Goal: Transaction & Acquisition: Book appointment/travel/reservation

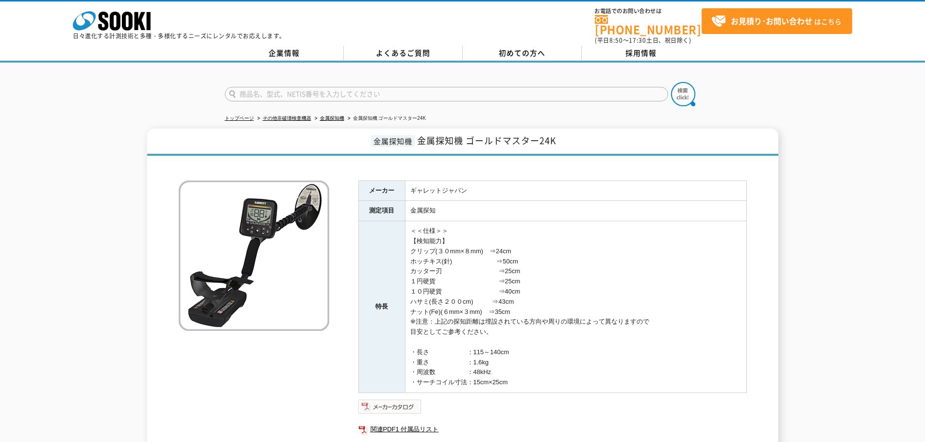
click at [399, 399] on img at bounding box center [390, 407] width 64 height 16
drag, startPoint x: 602, startPoint y: 85, endPoint x: 595, endPoint y: 83, distance: 7.2
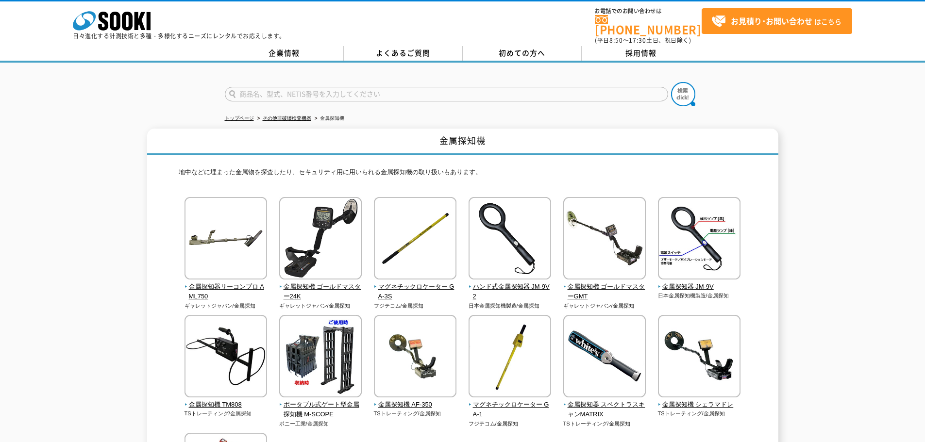
scroll to position [49, 0]
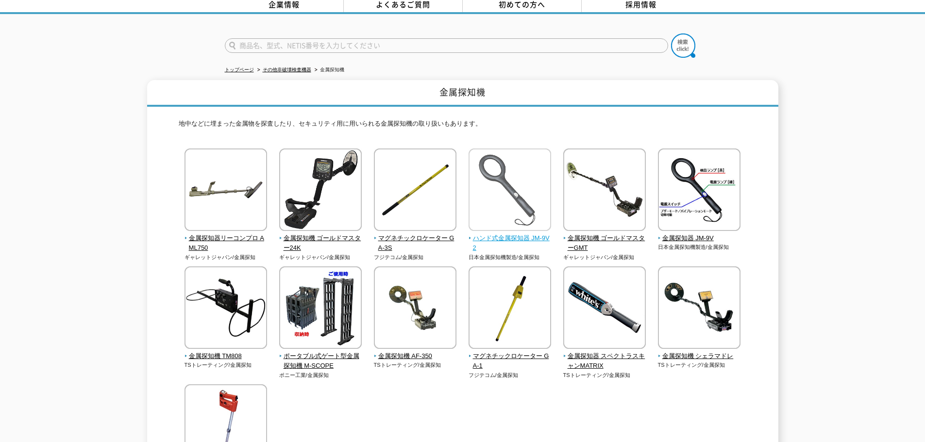
drag, startPoint x: 566, startPoint y: 176, endPoint x: 548, endPoint y: 164, distance: 21.9
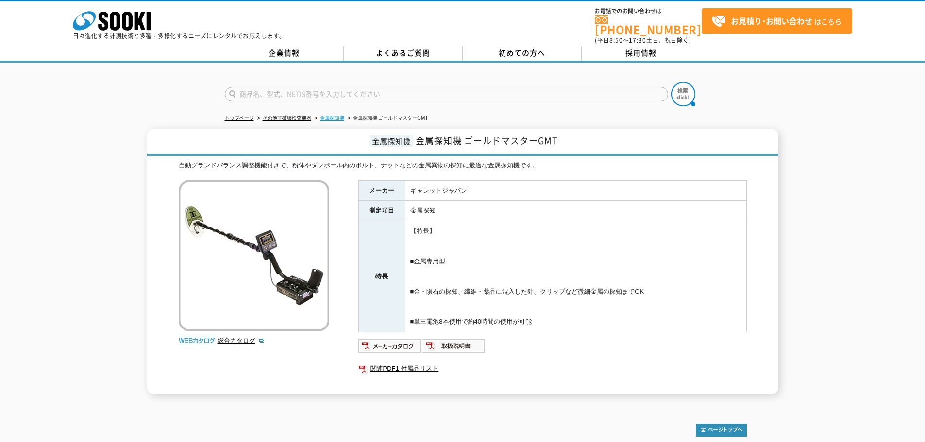
click at [329, 116] on link "金属探知機" at bounding box center [332, 118] width 24 height 5
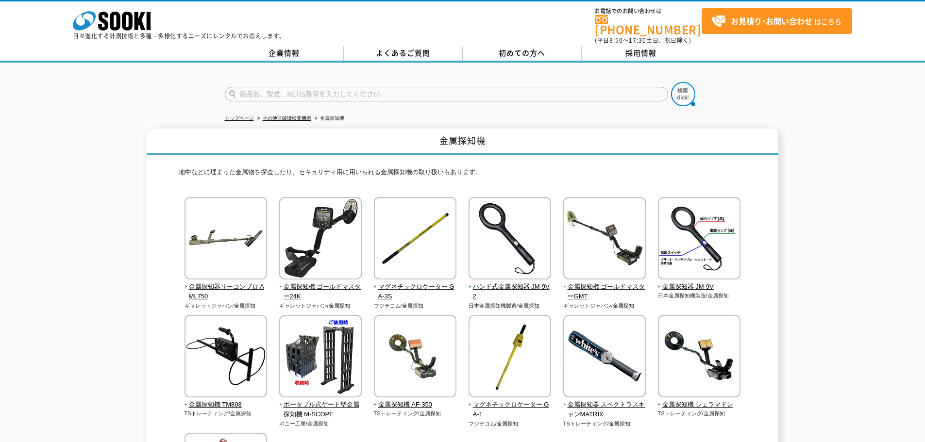
scroll to position [49, 0]
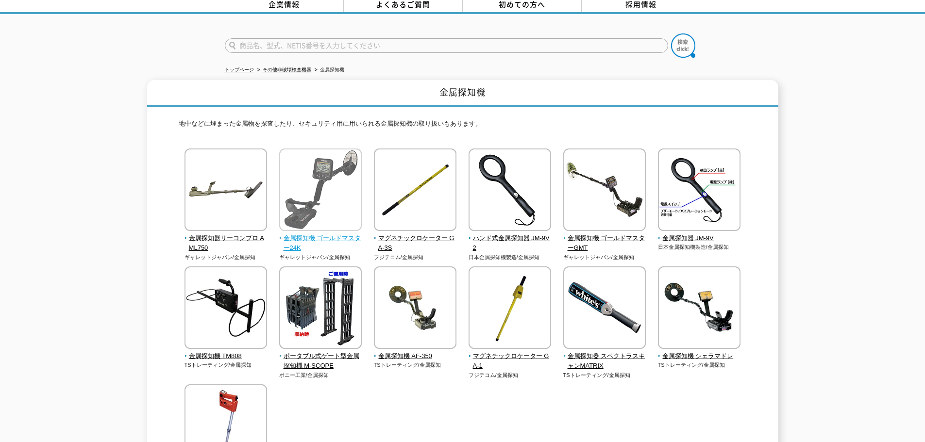
click at [342, 215] on img at bounding box center [320, 191] width 83 height 85
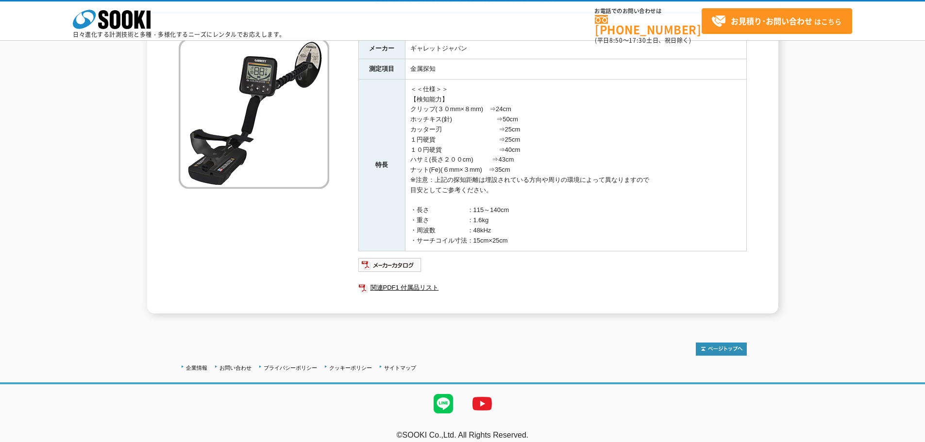
scroll to position [49, 0]
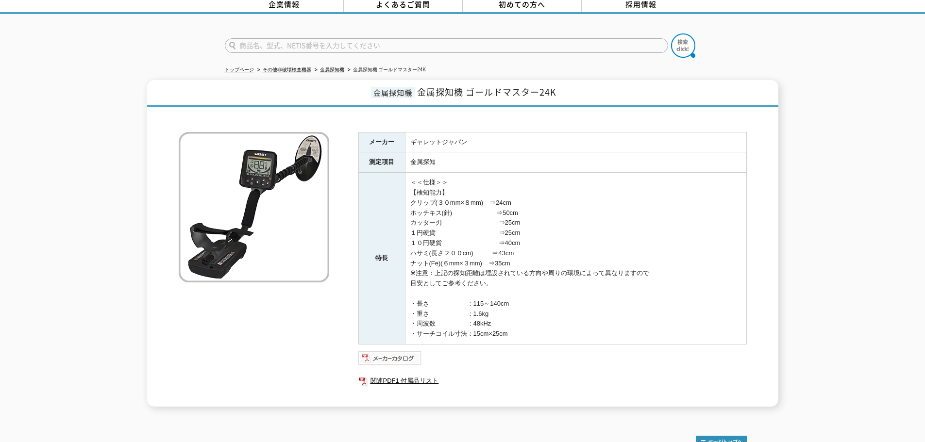
click at [408, 350] on img at bounding box center [390, 358] width 64 height 16
drag, startPoint x: 285, startPoint y: 183, endPoint x: 272, endPoint y: 184, distance: 13.7
click at [285, 183] on img at bounding box center [254, 207] width 150 height 150
